Goal: Information Seeking & Learning: Check status

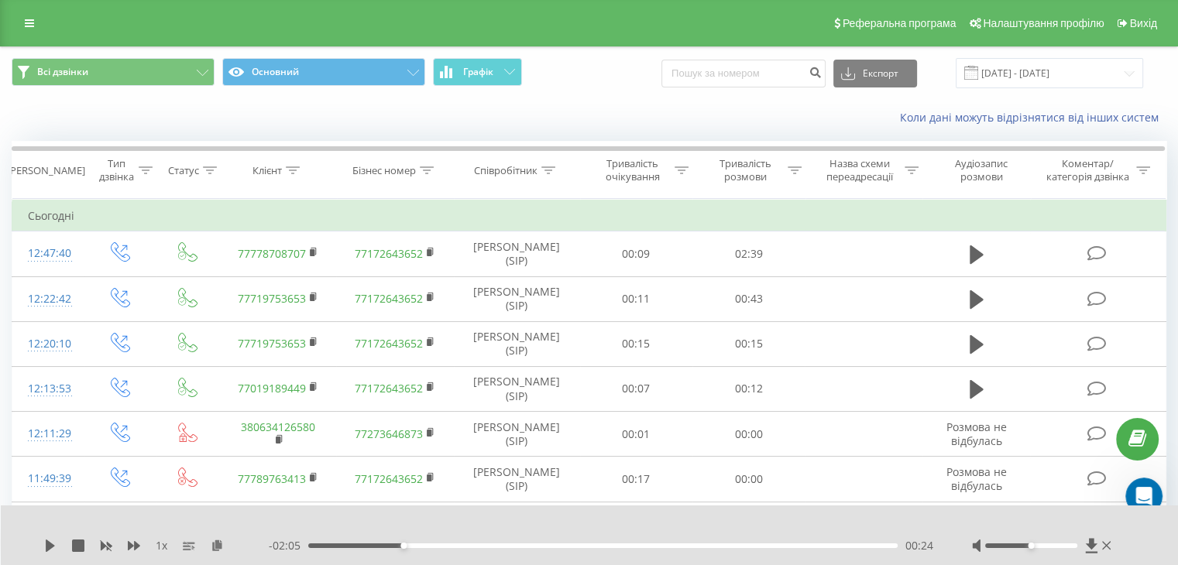
scroll to position [2, 0]
click at [515, 167] on div "Співробітник" at bounding box center [505, 170] width 63 height 13
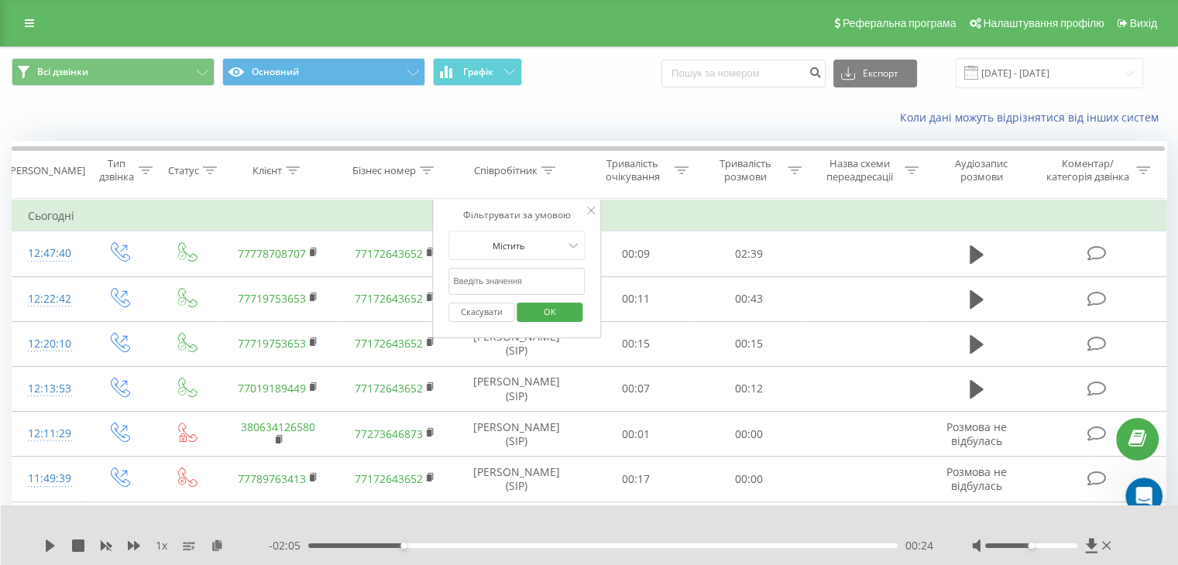
click at [523, 279] on input "text" at bounding box center [516, 281] width 136 height 27
type input "[PERSON_NAME]"
click at [537, 316] on span "OK" at bounding box center [549, 312] width 43 height 24
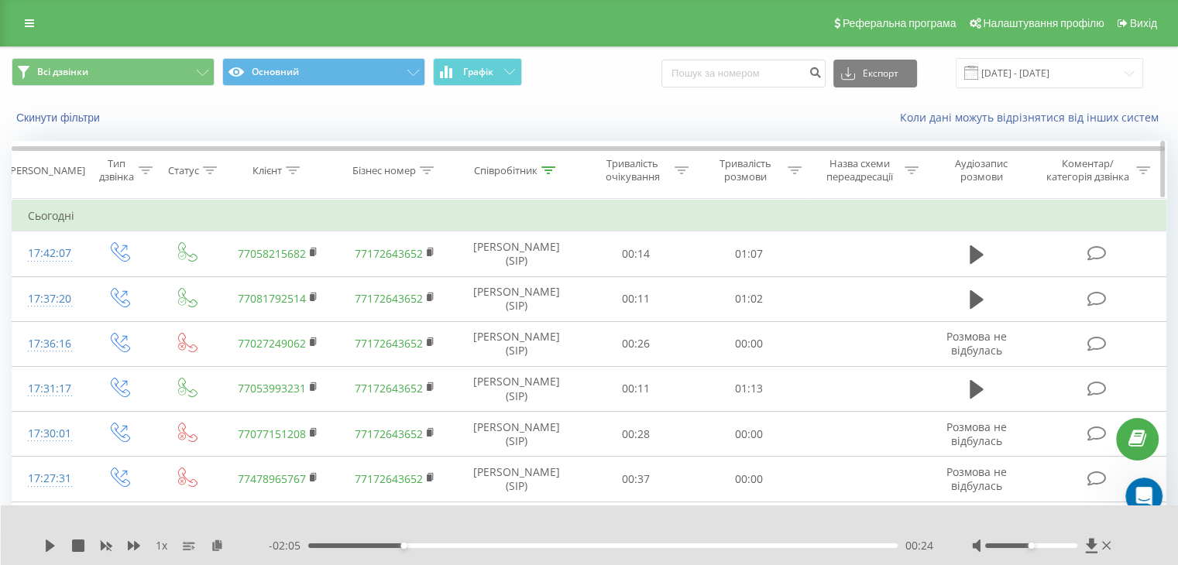
click at [210, 168] on icon at bounding box center [210, 170] width 14 height 8
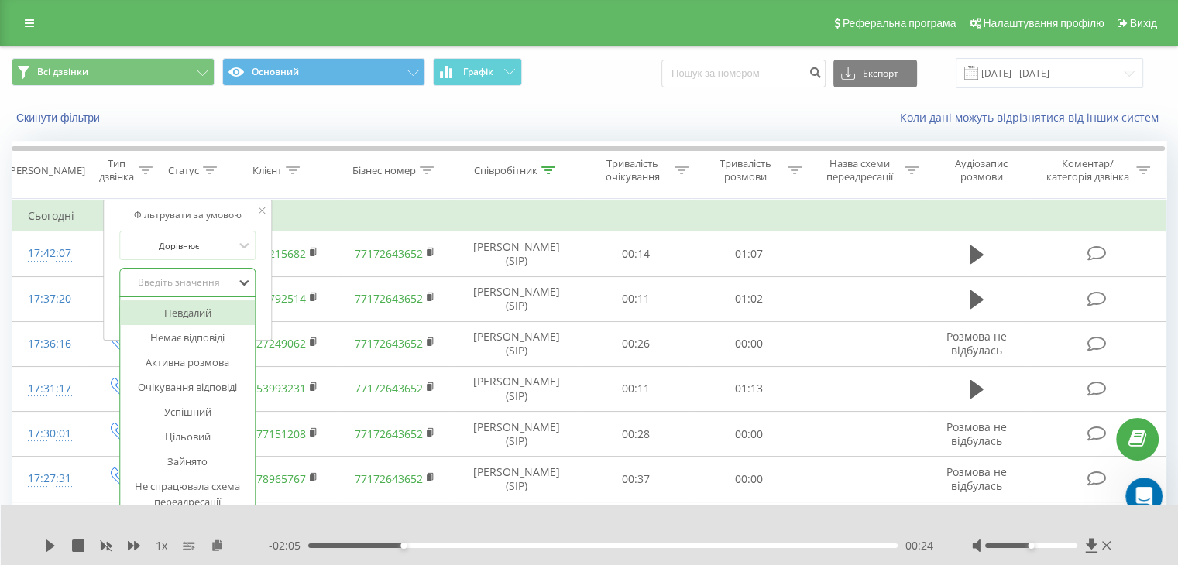
click at [218, 283] on div "Введіть значення" at bounding box center [180, 282] width 110 height 12
click at [207, 404] on div "Успішний" at bounding box center [188, 411] width 135 height 25
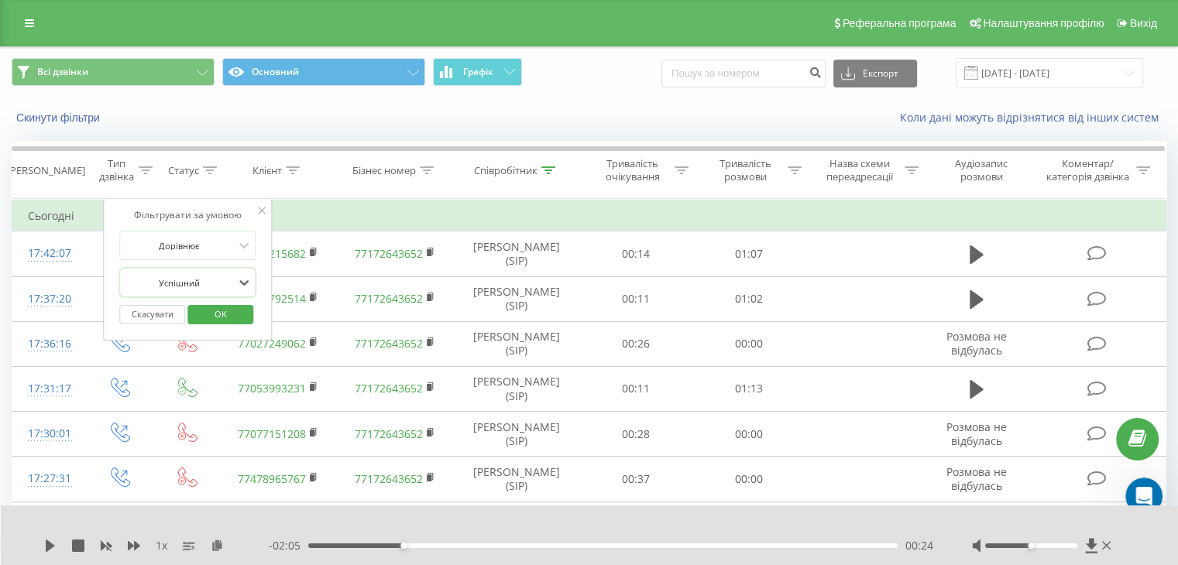
click at [218, 310] on span "OK" at bounding box center [220, 314] width 43 height 24
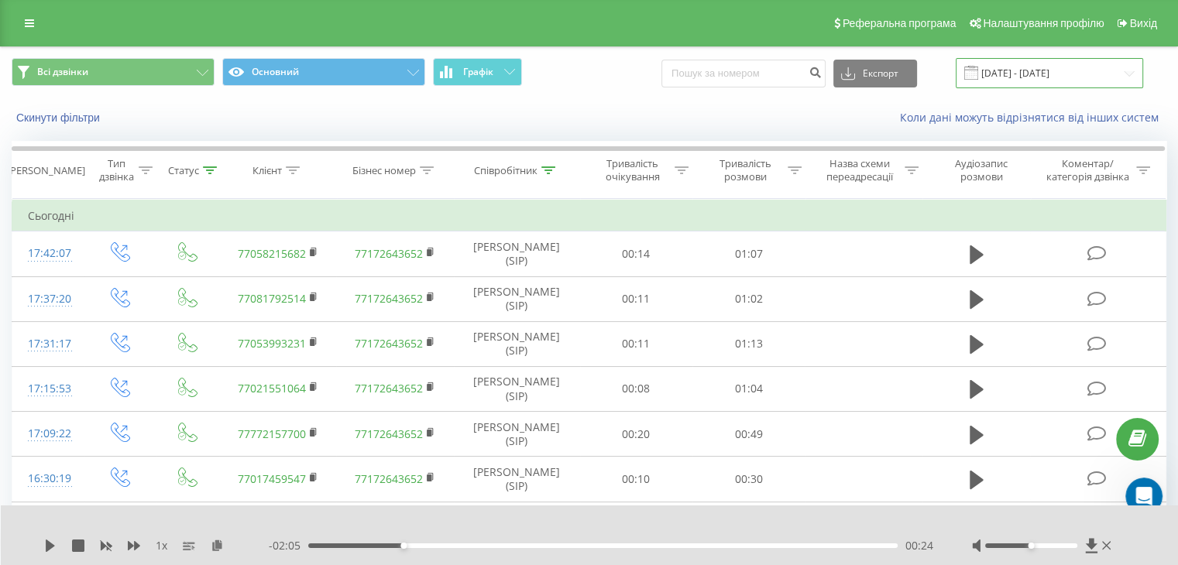
click at [1040, 66] on input "[DATE] - [DATE]" at bounding box center [1048, 73] width 187 height 30
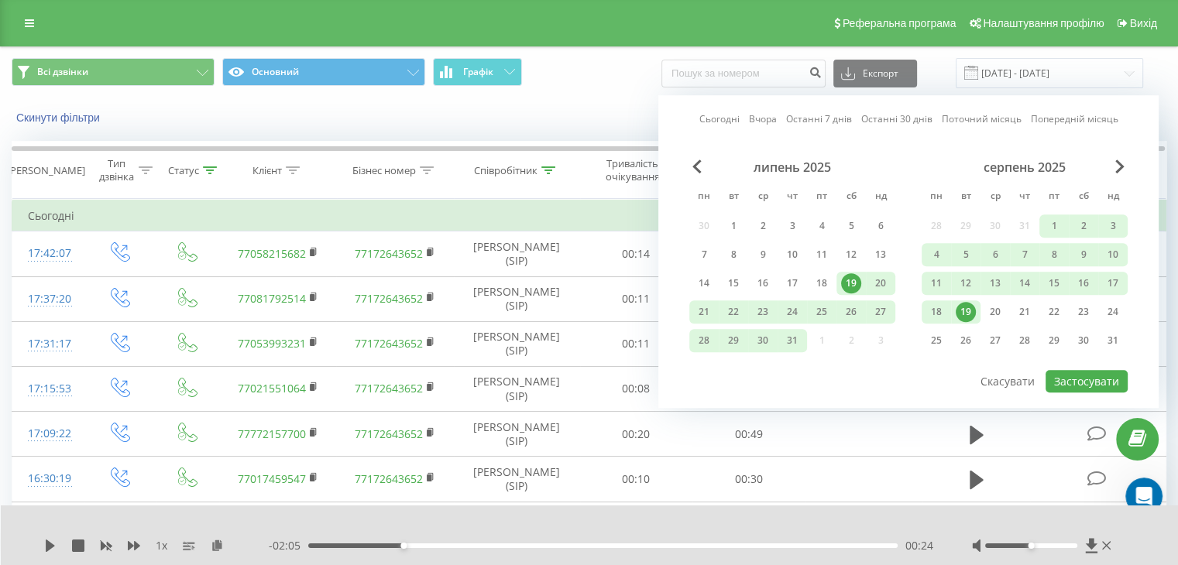
click at [966, 311] on div "19" at bounding box center [965, 312] width 20 height 20
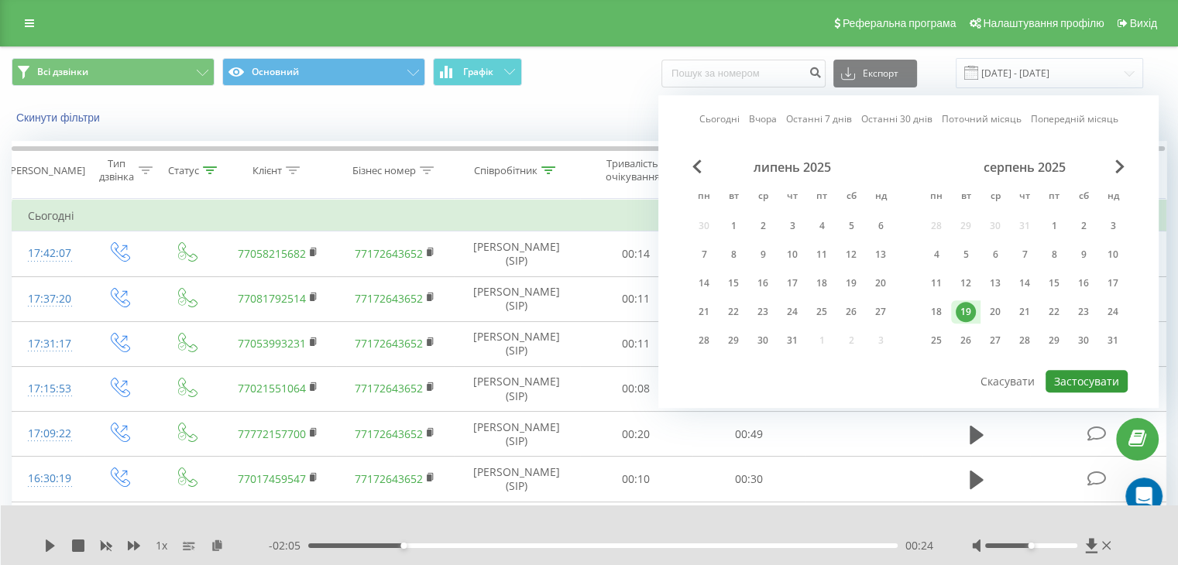
click at [1075, 380] on button "Застосувати" at bounding box center [1086, 381] width 82 height 22
type input "[DATE] - [DATE]"
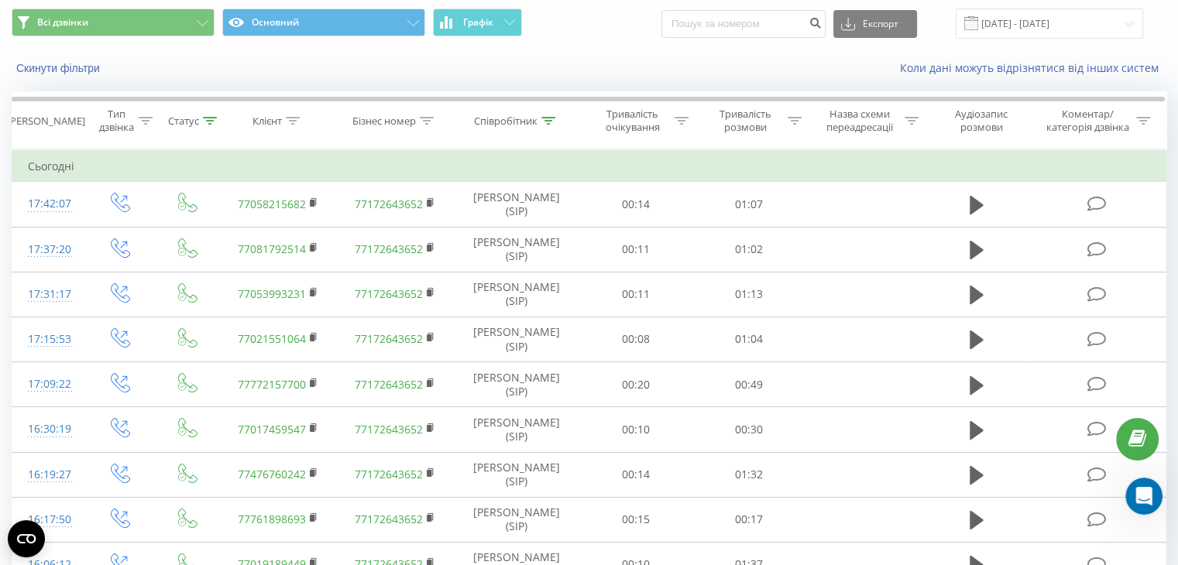
scroll to position [46, 0]
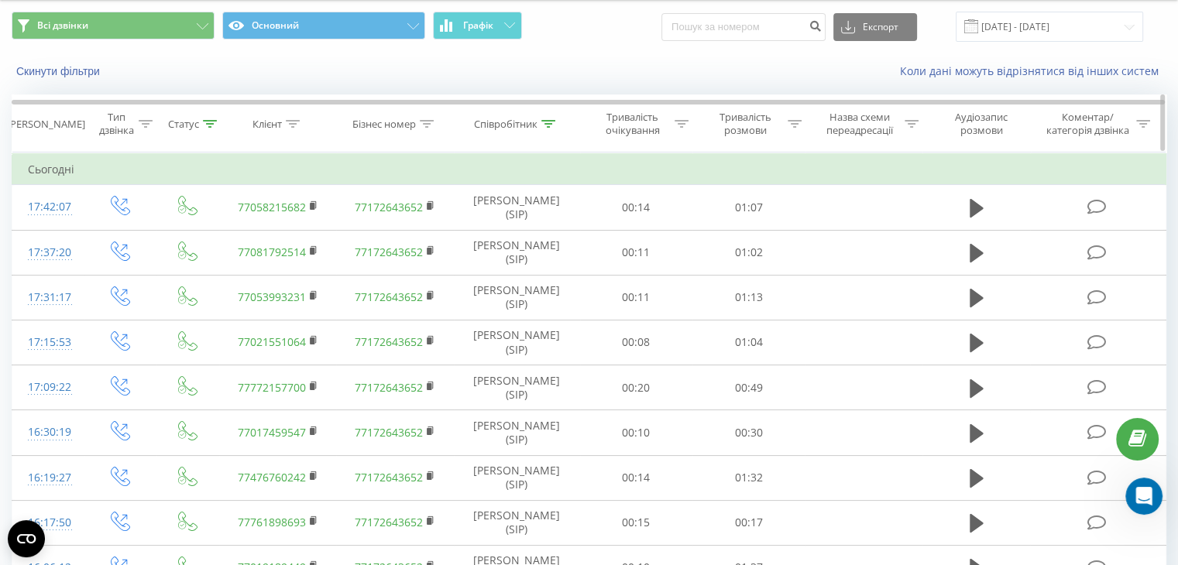
click at [183, 118] on div "Статус" at bounding box center [183, 124] width 31 height 13
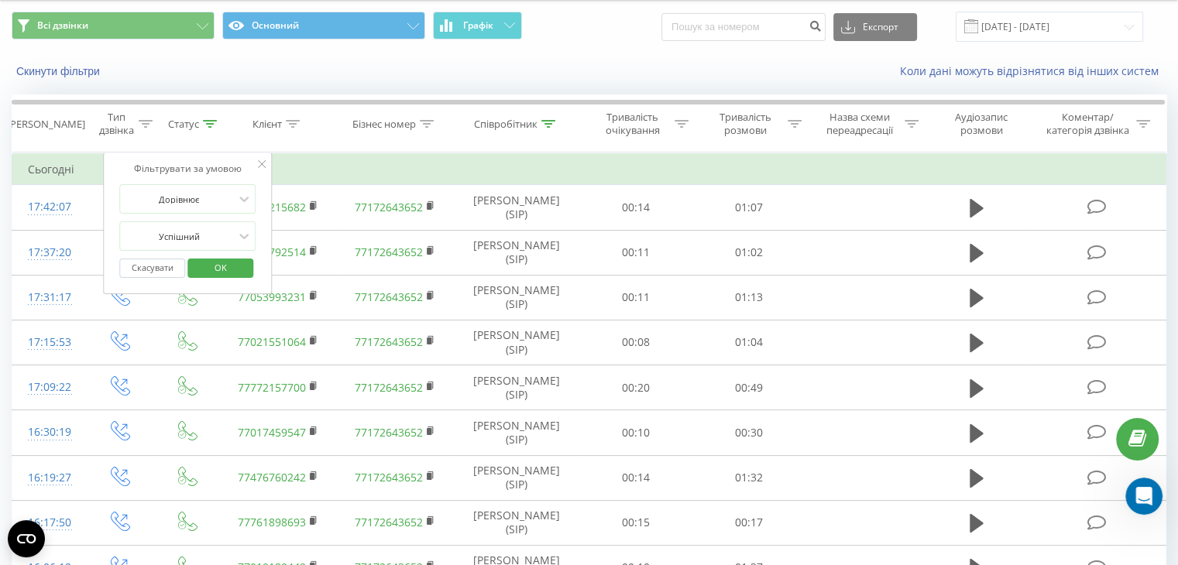
click at [176, 260] on button "Скасувати" at bounding box center [153, 268] width 66 height 19
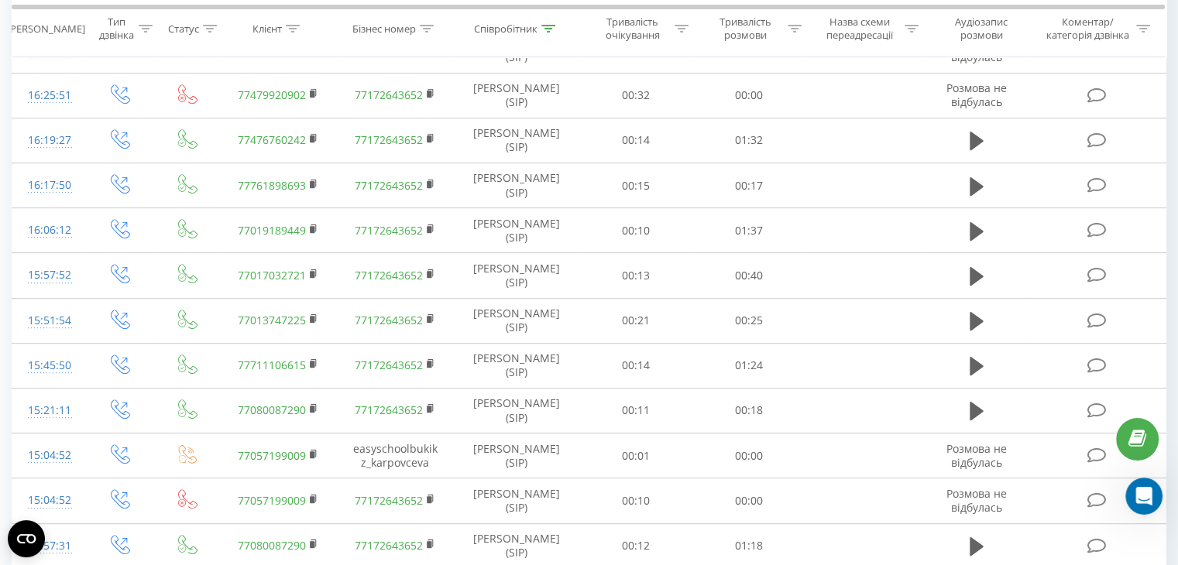
scroll to position [846, 0]
